Goal: Task Accomplishment & Management: Manage account settings

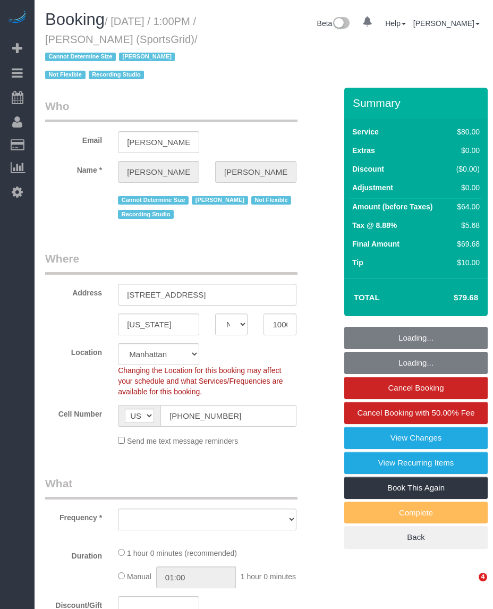
select select "NY"
select select "number:89"
select select "number:90"
select select "number:15"
select select "number:7"
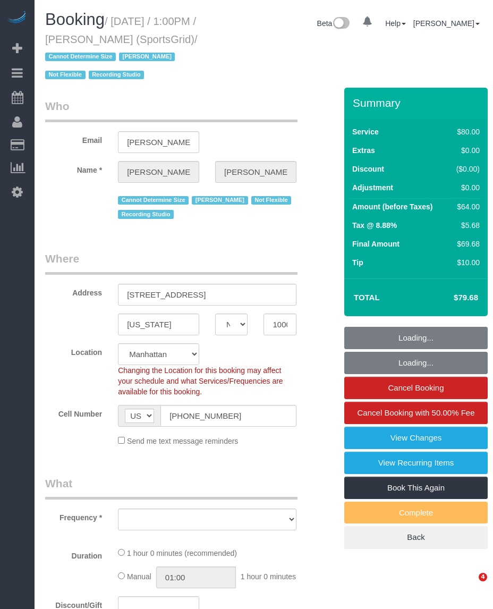
select select "number:21"
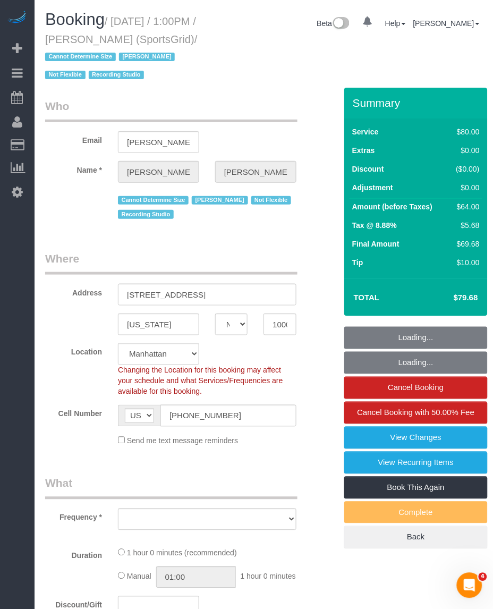
select select "object:1002"
select select "string:stripe-pm_1QoRfo4VGloSiKo7CpkoBSCp"
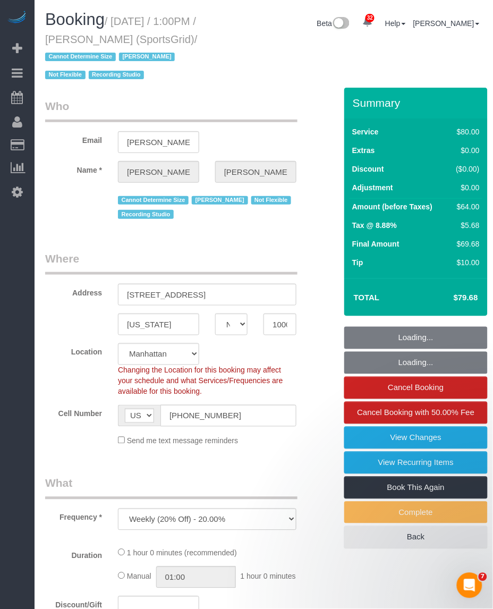
select select "spot1"
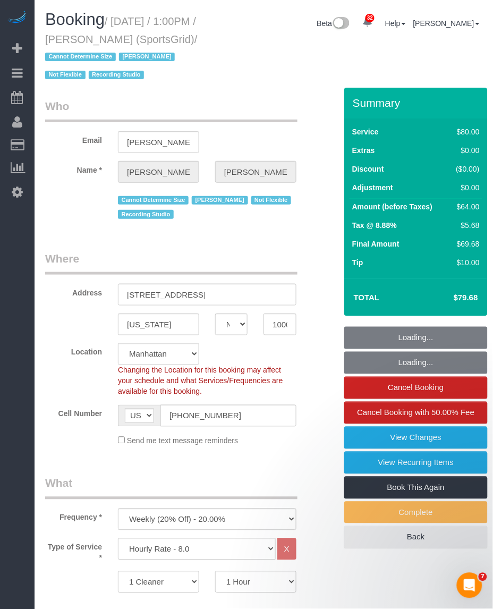
select select "object:1157"
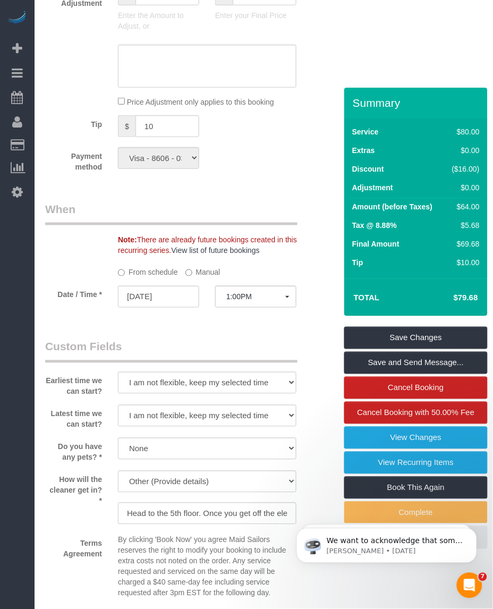
scroll to position [864, 0]
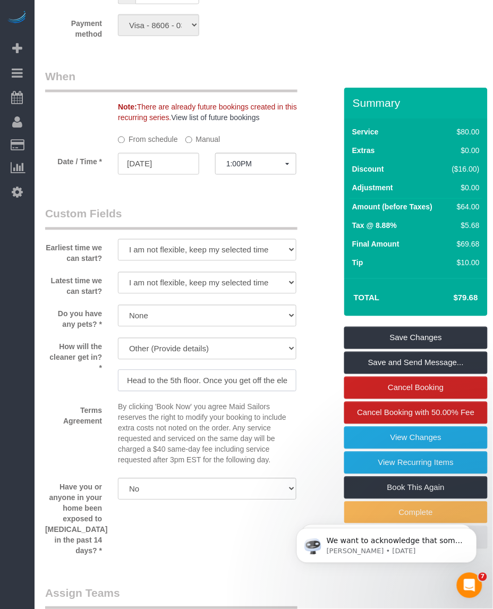
click at [224, 392] on input "Head to the 5th floor. Once you get off the elevator, make a left. The radio st…" at bounding box center [207, 381] width 179 height 22
click at [179, 392] on input "Head to the 5th floor. Once you get off the elevator, make a left. The radio st…" at bounding box center [207, 381] width 179 height 22
click at [237, 386] on input "Head to the 5th floor. Once you get off the elevator, make a left. The radio st…" at bounding box center [207, 381] width 179 height 22
click at [147, 392] on input "Head to the 5th floor. Once you get off the elevator, make a left. The radio st…" at bounding box center [207, 381] width 179 height 22
click at [210, 392] on input "Head to the 5th floor. Once you get off the elevator, make a left. The radio st…" at bounding box center [207, 381] width 179 height 22
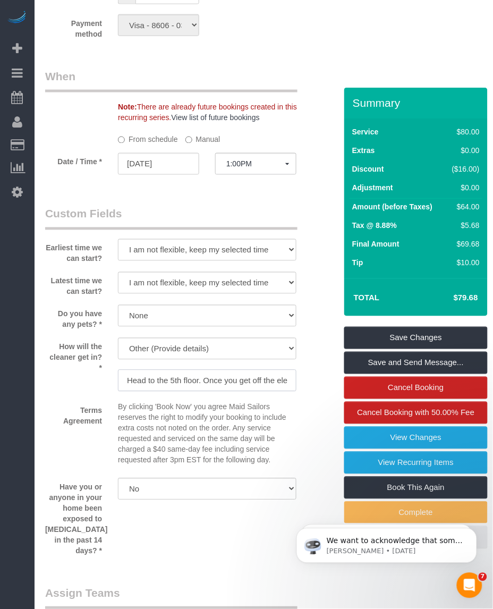
drag, startPoint x: 163, startPoint y: 397, endPoint x: 204, endPoint y: 400, distance: 41.0
click at [167, 392] on input "Head to the 5th floor. Once you get off the elevator, make a left. The radio st…" at bounding box center [207, 381] width 179 height 22
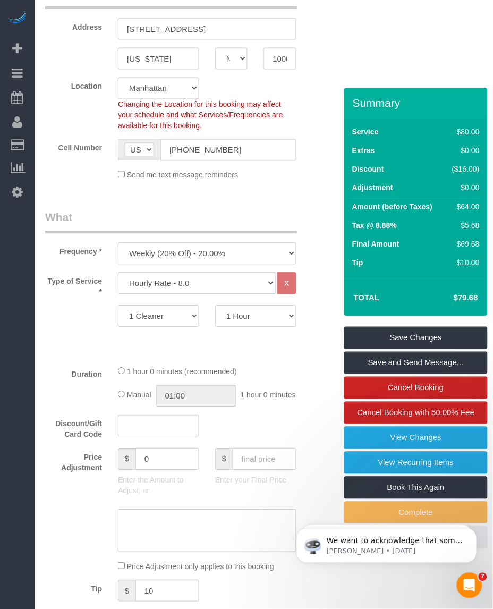
scroll to position [0, 0]
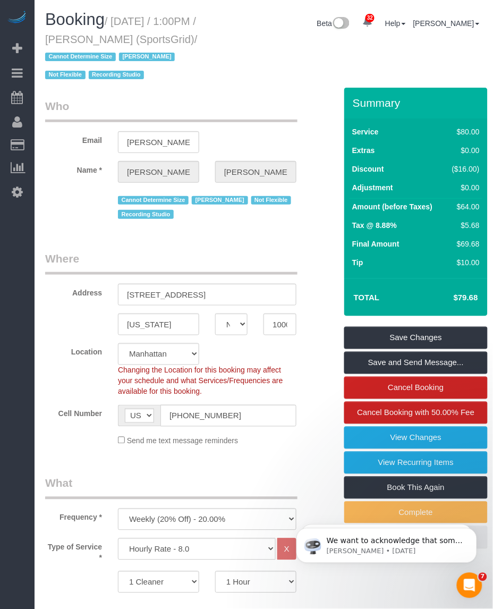
drag, startPoint x: 128, startPoint y: 36, endPoint x: 179, endPoint y: 36, distance: 51.5
click at [179, 36] on h1 "Booking / [DATE] / 1:00PM / [PERSON_NAME] (SportsGrid) / Cannot Determine Size …" at bounding box center [131, 47] width 173 height 72
drag, startPoint x: 179, startPoint y: 36, endPoint x: 87, endPoint y: 33, distance: 92.5
click at [87, 33] on small "/ [DATE] / 1:00PM / [PERSON_NAME] (SportsGrid) / Cannot Determine Size [PERSON_…" at bounding box center [121, 48] width 153 height 66
drag, startPoint x: 163, startPoint y: 36, endPoint x: 208, endPoint y: 36, distance: 45.7
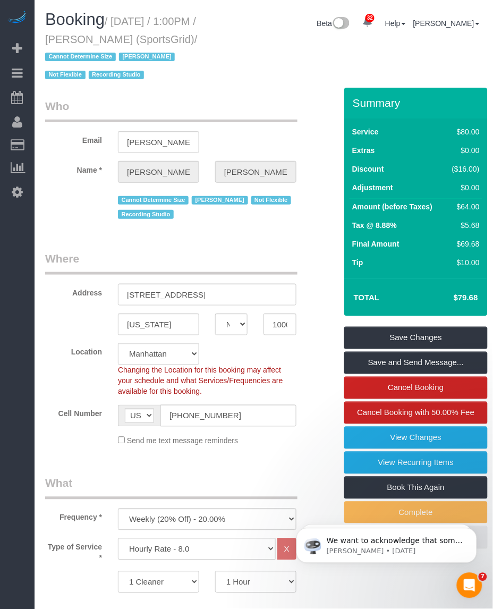
click at [208, 36] on h1 "Booking / [DATE] / 1:00PM / [PERSON_NAME] (SportsGrid) / Cannot Determine Size …" at bounding box center [131, 47] width 173 height 72
copy small "[PERSON_NAME]"
drag, startPoint x: 246, startPoint y: 46, endPoint x: 239, endPoint y: 47, distance: 6.4
click at [243, 46] on div "Booking / [DATE] / 1:00PM / [PERSON_NAME] (SportsGrid) / Cannot Determine Size …" at bounding box center [263, 49] width 453 height 77
drag, startPoint x: 116, startPoint y: 22, endPoint x: 104, endPoint y: 60, distance: 39.0
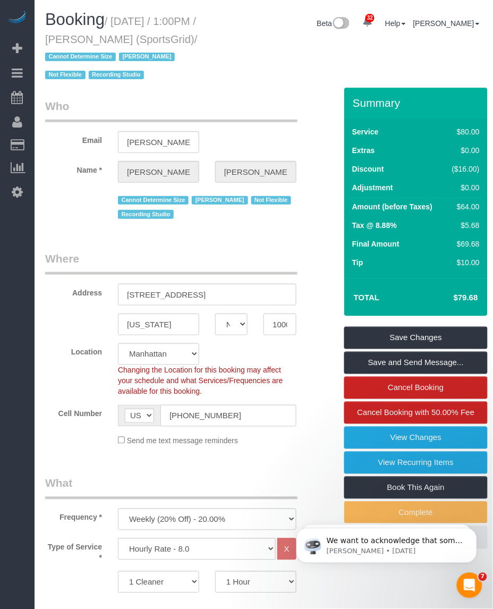
click at [104, 60] on small "/ [DATE] / 1:00PM / [PERSON_NAME] (SportsGrid) / Cannot Determine Size [PERSON_…" at bounding box center [121, 48] width 153 height 66
copy small "[DATE] / 1:00PM / [PERSON_NAME] (SportsGrid)"
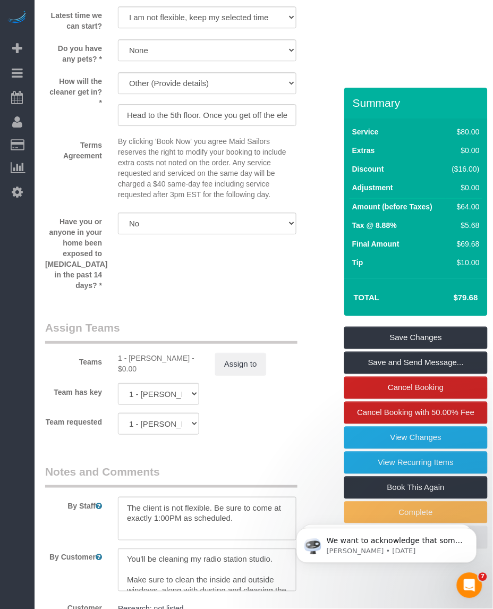
scroll to position [1340, 0]
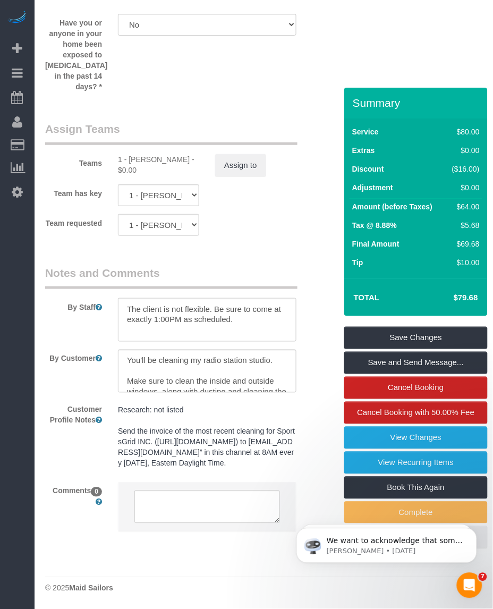
click at [136, 154] on div "1 - [PERSON_NAME] - $0.00" at bounding box center [158, 164] width 81 height 21
copy div "Chastity"
